Goal: Check status: Check status

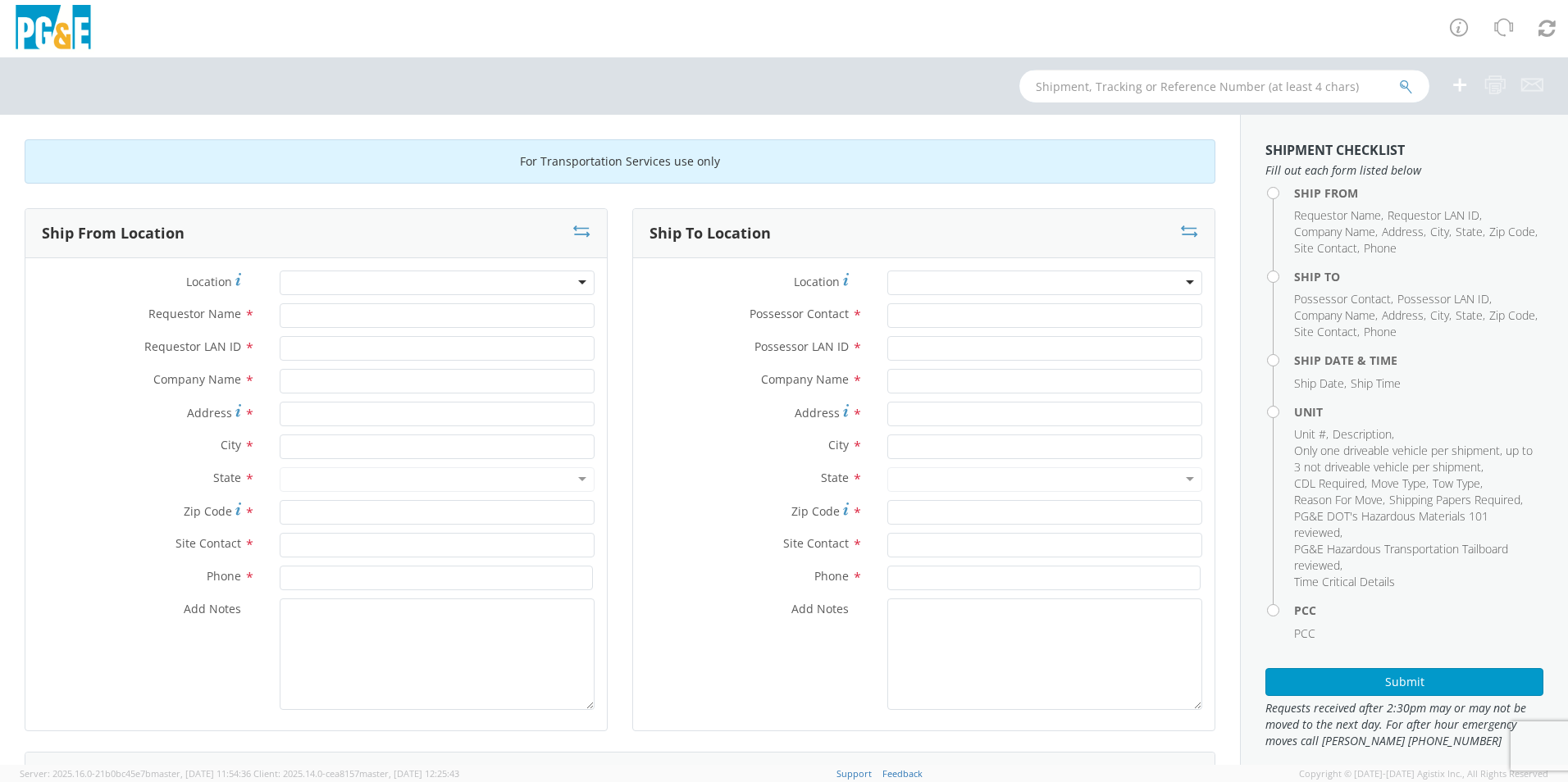
click at [1078, 90] on input "text" at bounding box center [1224, 86] width 410 height 33
paste input "B43612"
click at [1417, 88] on input "B43612" at bounding box center [1224, 86] width 410 height 33
type input "B43612"
click at [1410, 85] on icon "submit" at bounding box center [1406, 86] width 14 height 15
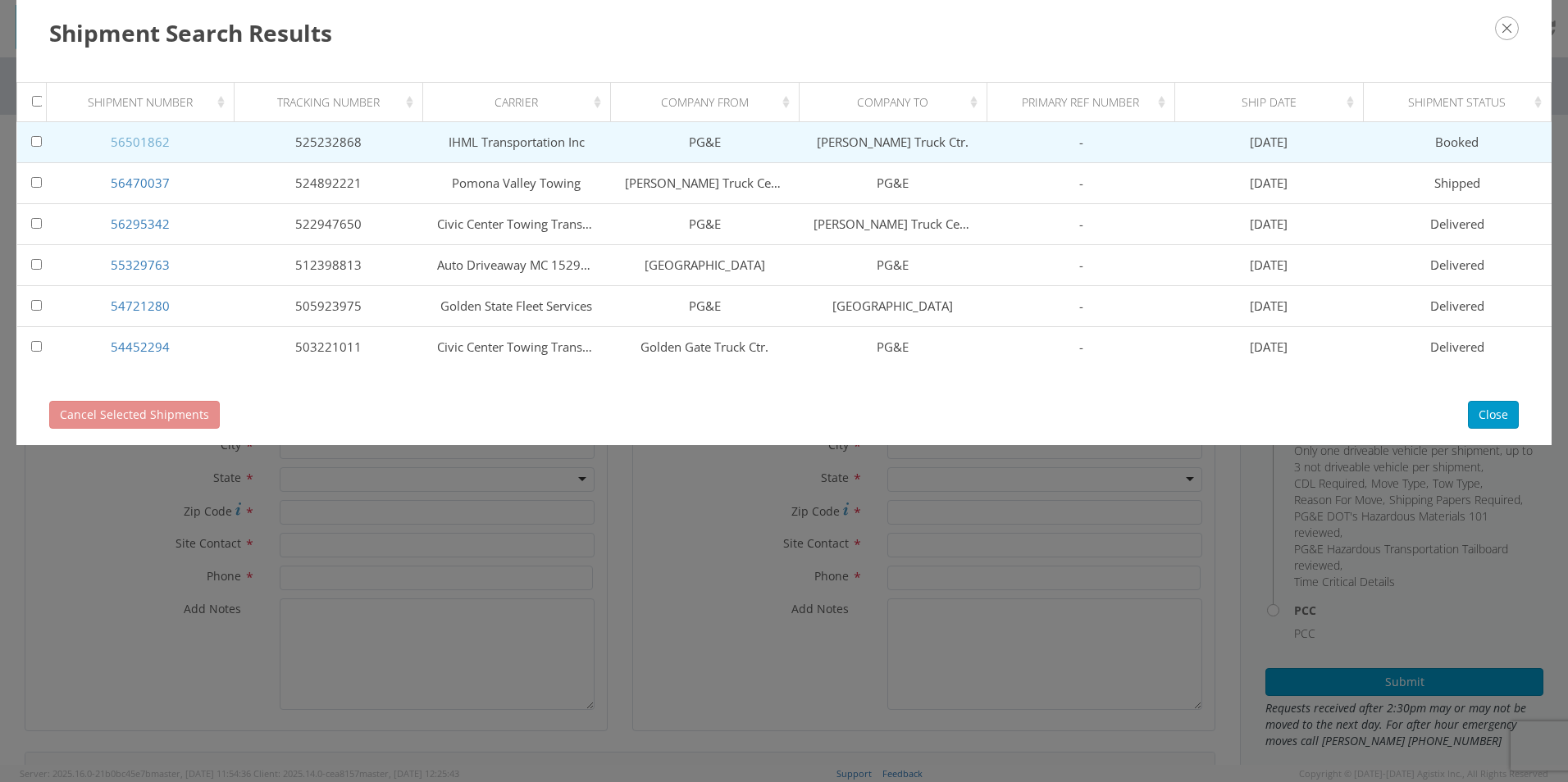
click at [158, 137] on link "56501862" at bounding box center [140, 141] width 59 height 17
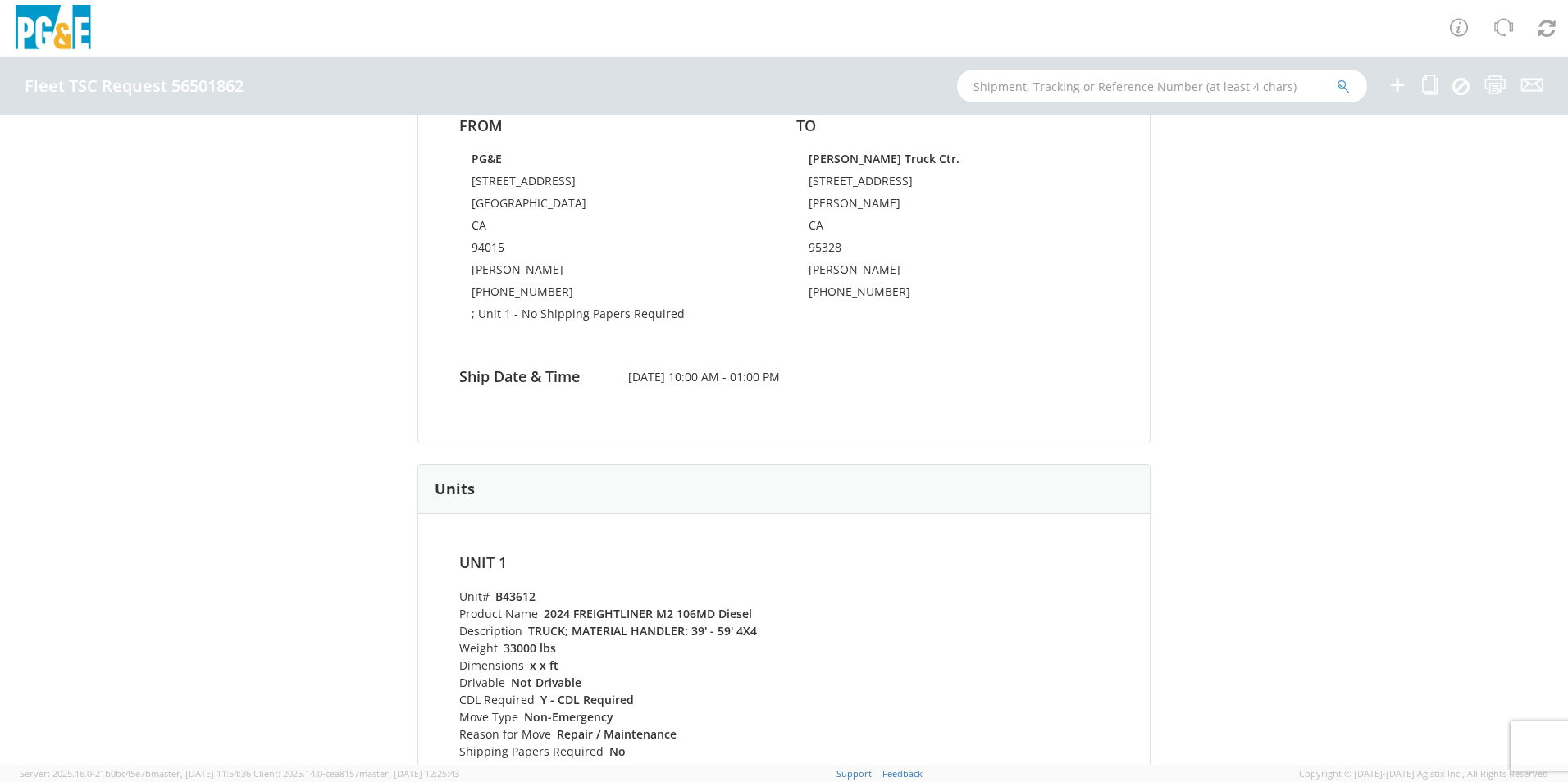
scroll to position [328, 0]
